Goal: Transaction & Acquisition: Purchase product/service

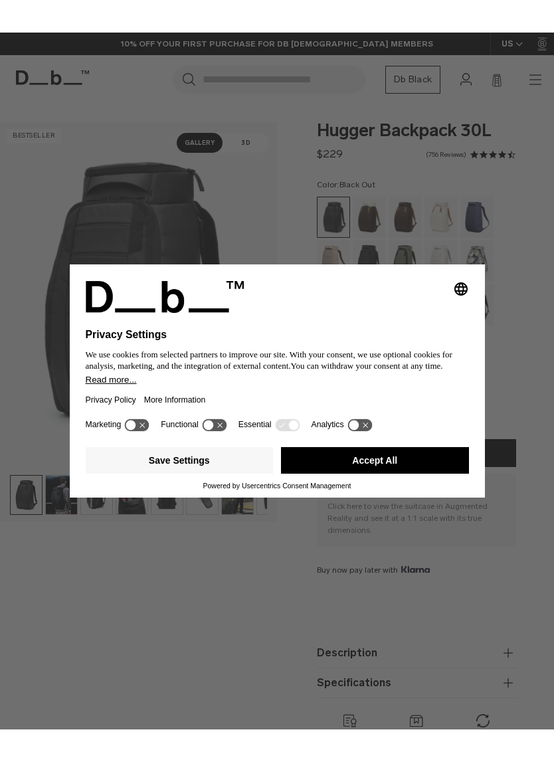
scroll to position [16, 0]
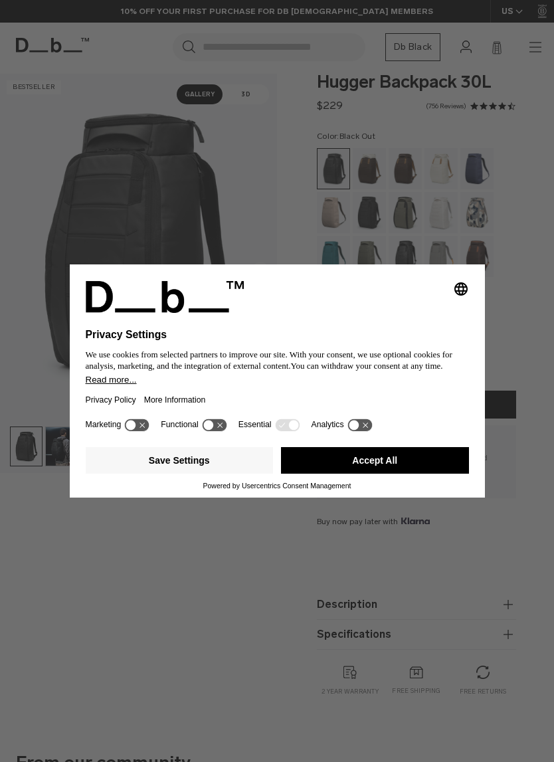
click at [81, 179] on div "Selecting an option will immediately change the language Privacy Settings We us…" at bounding box center [277, 381] width 554 height 762
click at [22, 180] on div "Selecting an option will immediately change the language Privacy Settings We us…" at bounding box center [277, 381] width 554 height 762
click at [209, 465] on button "Save Settings" at bounding box center [180, 460] width 188 height 27
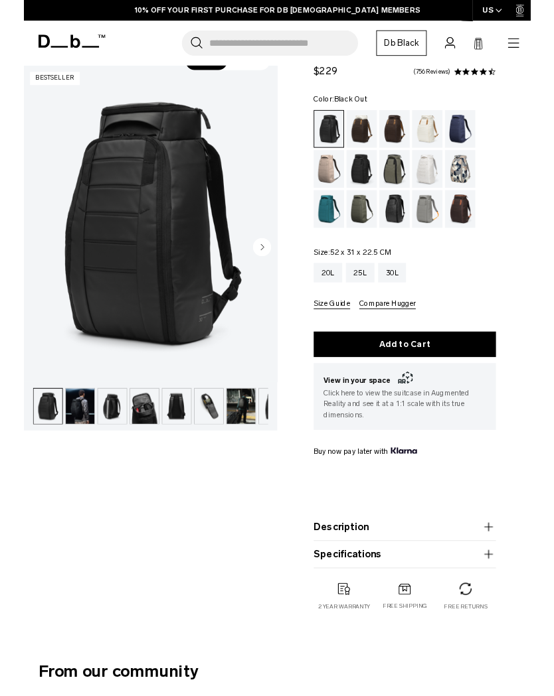
scroll to position [43, 0]
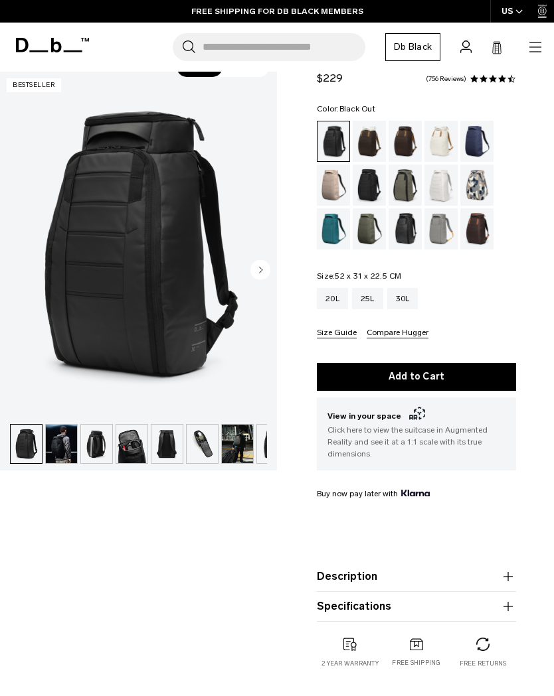
click at [69, 444] on img "button" at bounding box center [61, 444] width 31 height 39
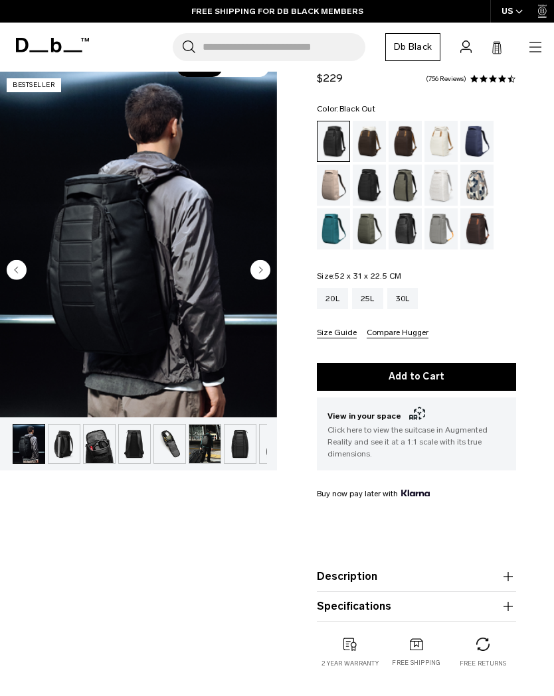
scroll to position [0, 35]
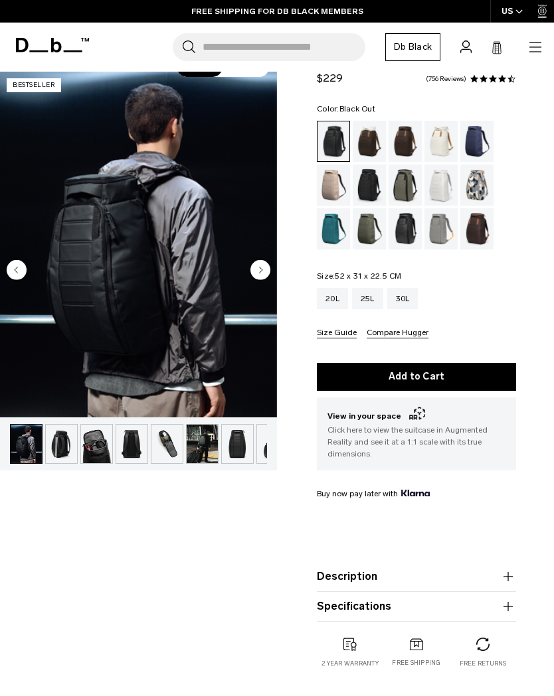
click at [260, 272] on icon "Next slide" at bounding box center [261, 270] width 3 height 6
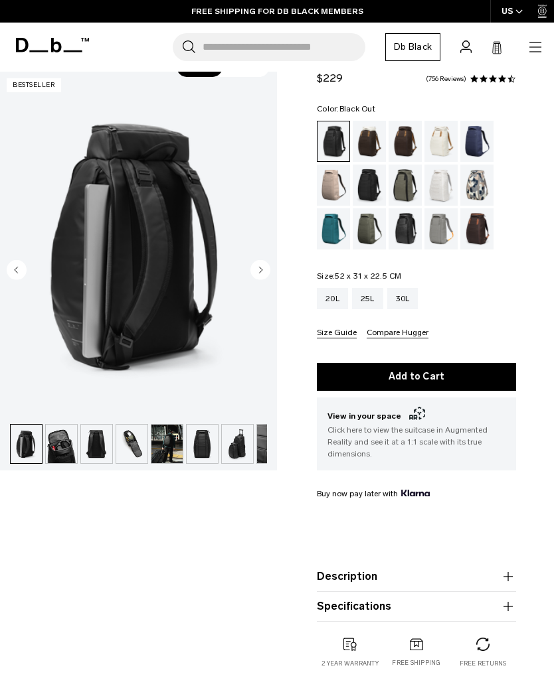
click at [268, 273] on circle "Next slide" at bounding box center [260, 270] width 20 height 20
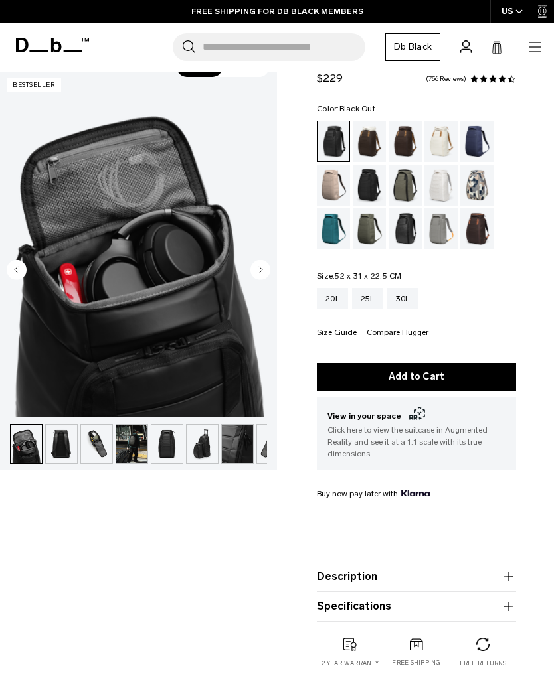
click at [270, 281] on button "Next slide" at bounding box center [260, 271] width 20 height 23
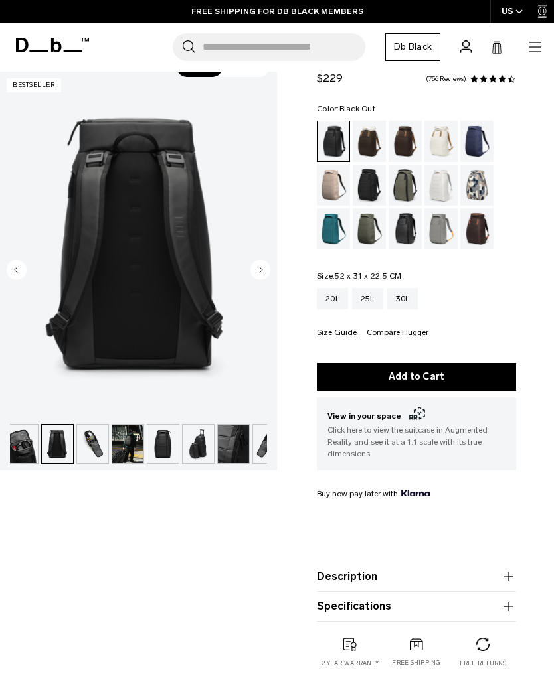
scroll to position [0, 127]
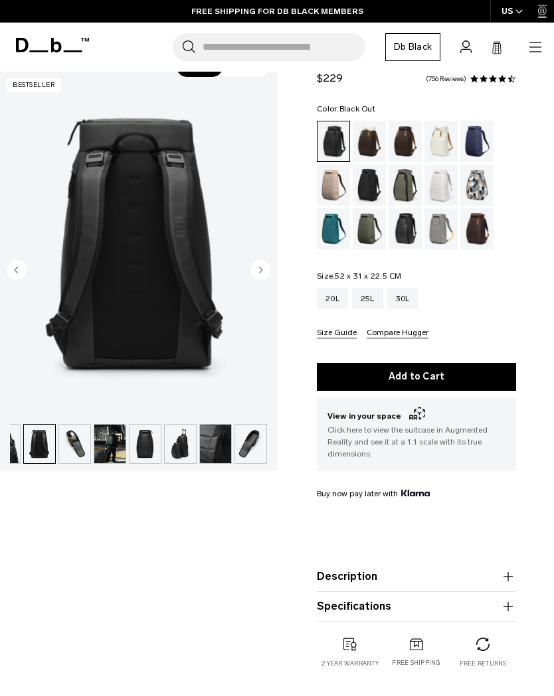
click at [268, 283] on img "5 / 11" at bounding box center [138, 245] width 277 height 346
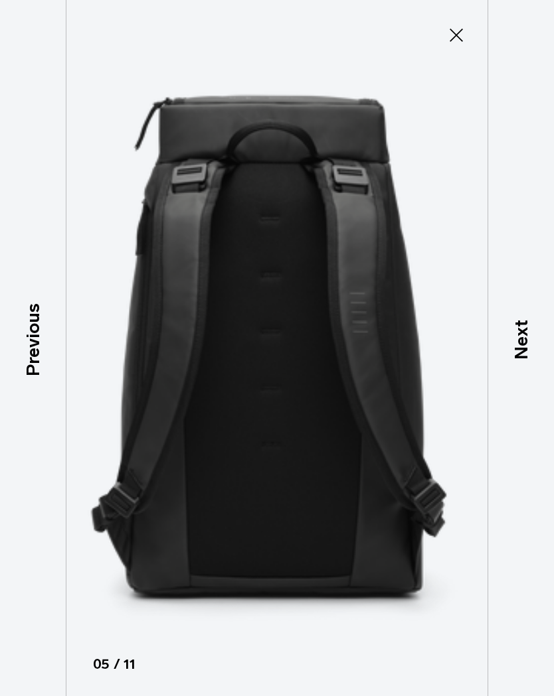
click at [523, 342] on p "Next" at bounding box center [520, 341] width 27 height 40
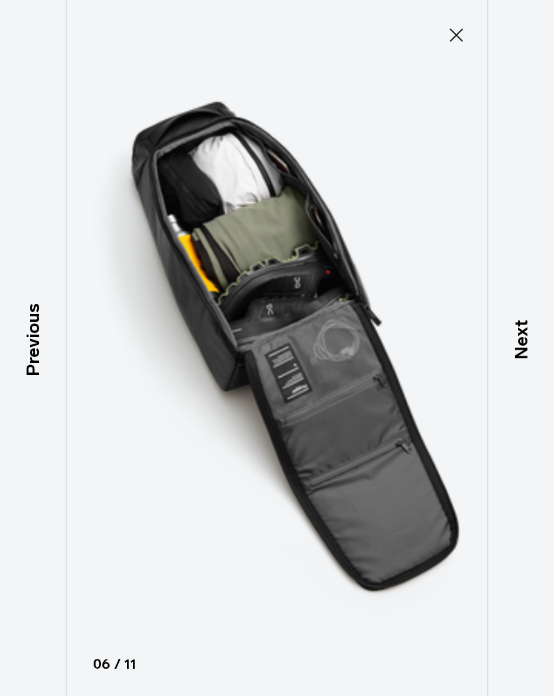
click at [517, 335] on p "Next" at bounding box center [520, 341] width 27 height 40
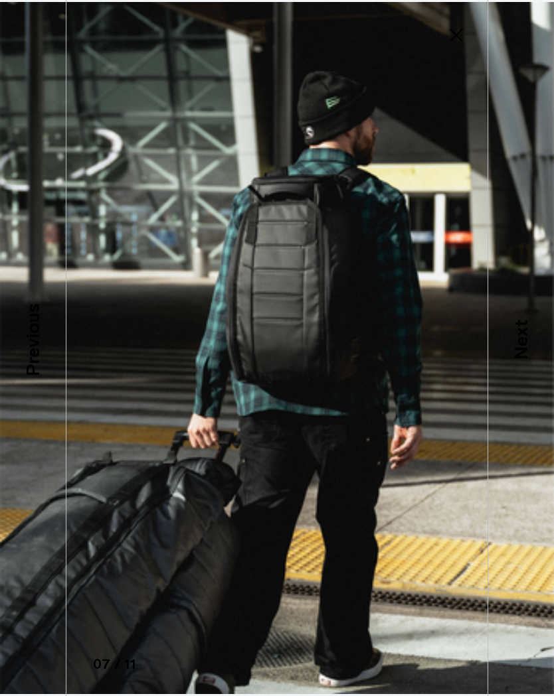
click at [519, 337] on p "Next" at bounding box center [520, 341] width 27 height 40
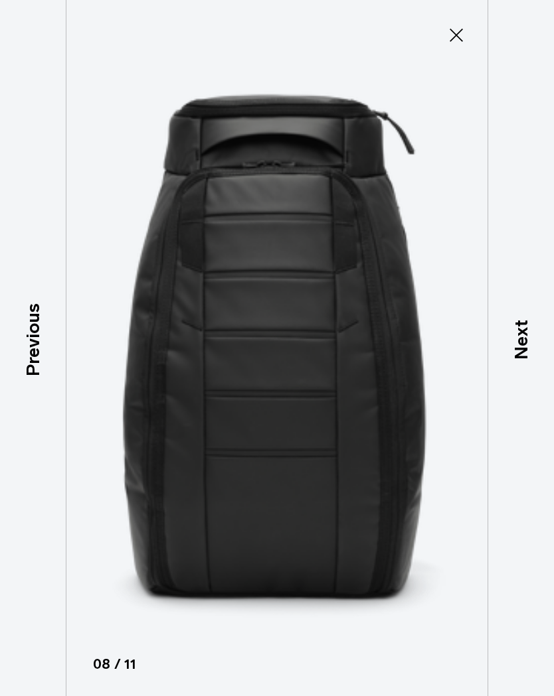
click at [515, 339] on p "Next" at bounding box center [520, 341] width 27 height 40
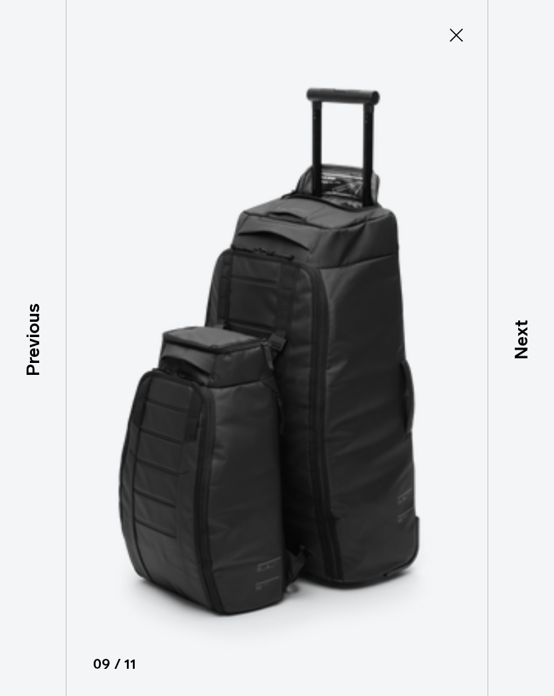
click at [512, 332] on p "Next" at bounding box center [520, 341] width 27 height 40
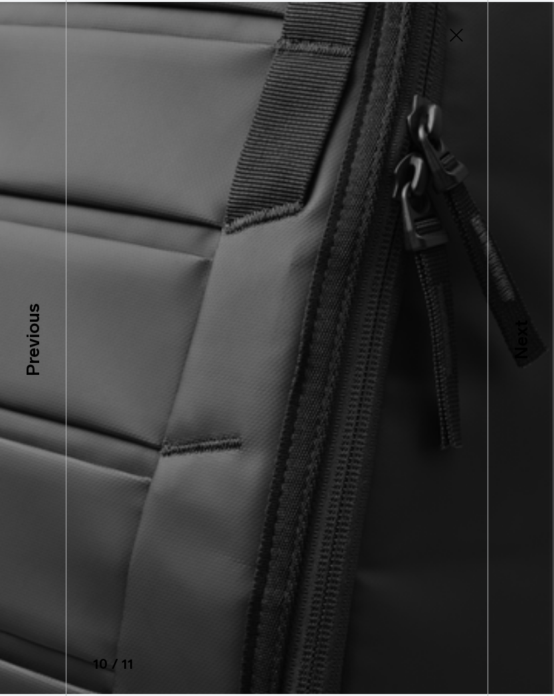
click at [512, 331] on p "Next" at bounding box center [520, 341] width 27 height 40
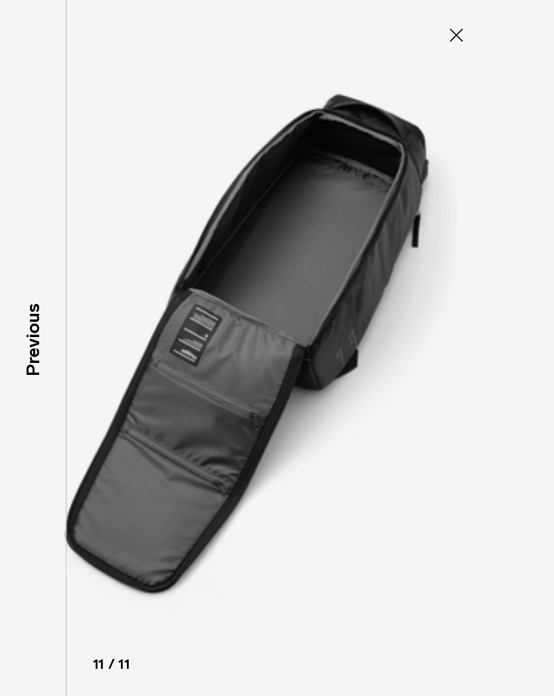
click at [513, 337] on img at bounding box center [277, 348] width 554 height 696
click at [515, 333] on img at bounding box center [277, 348] width 554 height 696
